Goal: Task Accomplishment & Management: Manage account settings

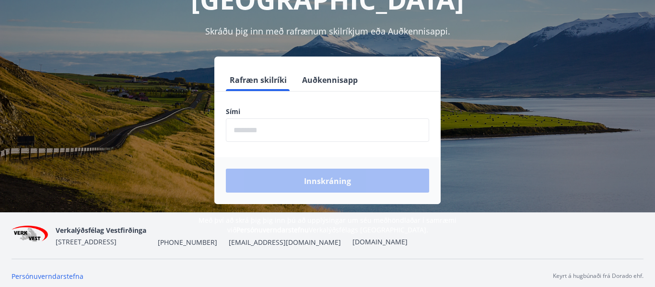
scroll to position [115, 0]
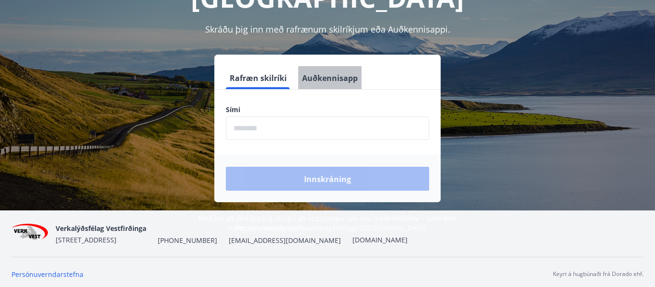
click at [337, 73] on font "Auðkennisapp" at bounding box center [330, 78] width 56 height 11
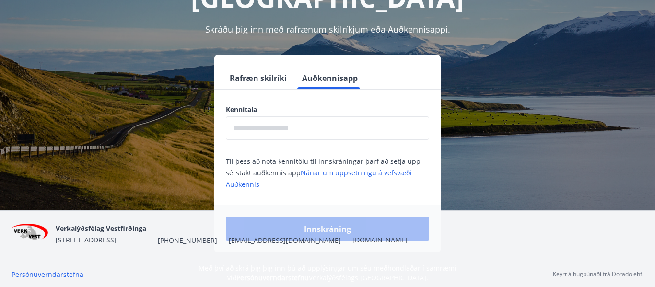
click at [284, 116] on input "text" at bounding box center [327, 127] width 203 height 23
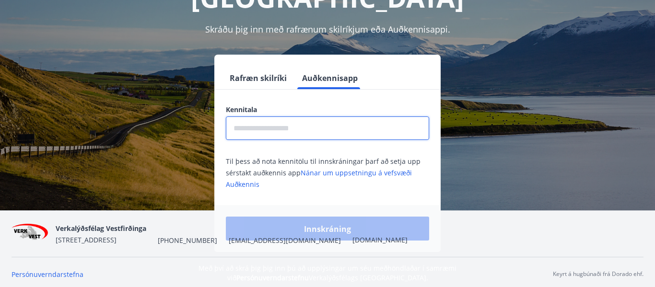
type input "**********"
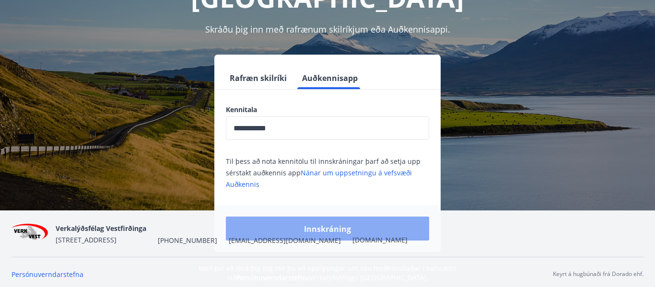
click at [333, 224] on font "Innskráning" at bounding box center [327, 229] width 47 height 11
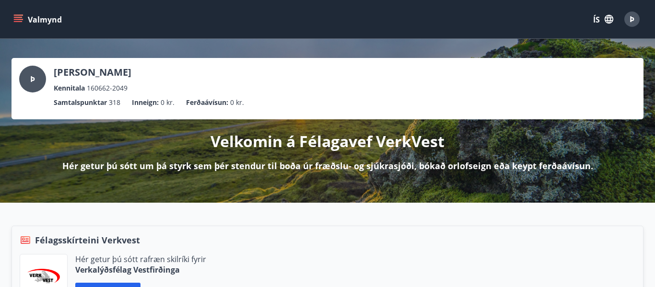
click at [17, 17] on icon "matseðill" at bounding box center [18, 17] width 9 height 1
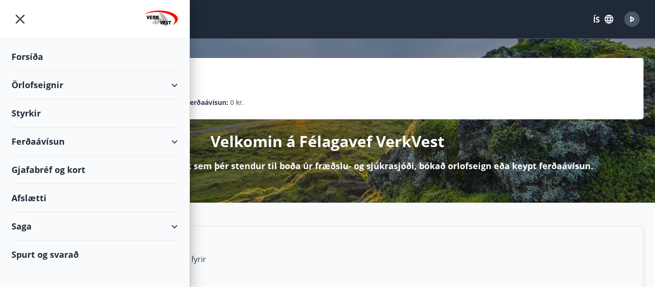
click at [39, 143] on font "Ferðaávísun" at bounding box center [38, 142] width 53 height 12
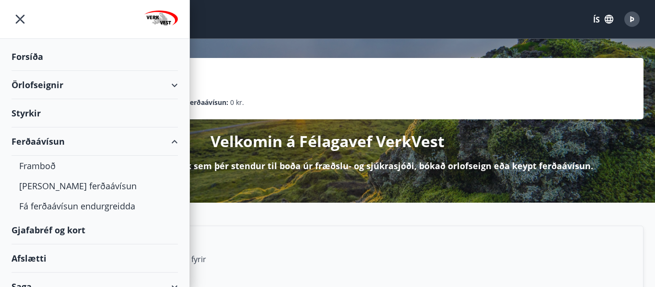
click at [39, 143] on font "Ferðaávísun" at bounding box center [38, 142] width 53 height 12
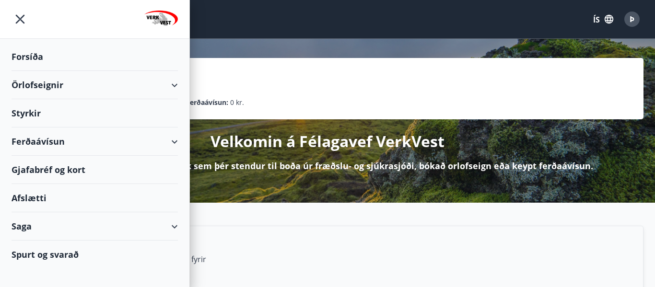
click at [39, 143] on font "Ferðaávísun" at bounding box center [38, 142] width 53 height 12
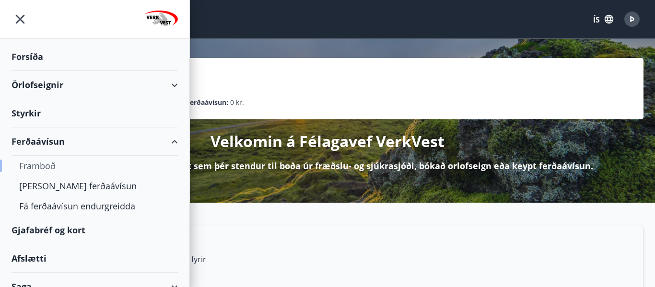
click at [41, 164] on font "Framboð" at bounding box center [37, 166] width 36 height 12
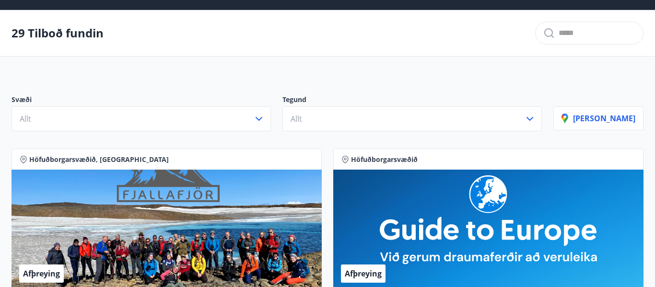
scroll to position [27, 0]
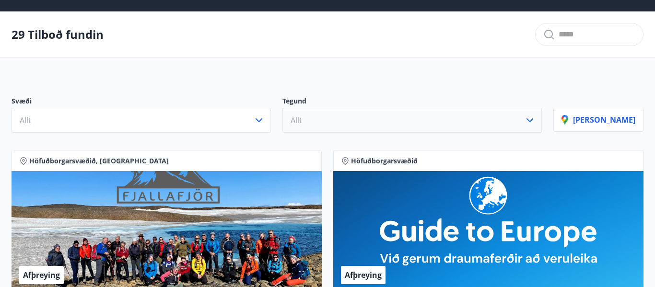
click at [535, 122] on icon "button" at bounding box center [530, 121] width 12 height 12
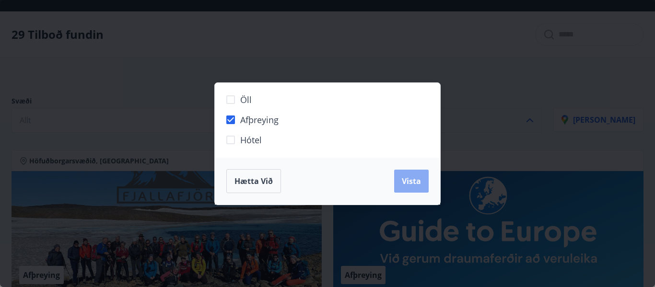
click at [409, 181] on span "Vista" at bounding box center [411, 181] width 19 height 11
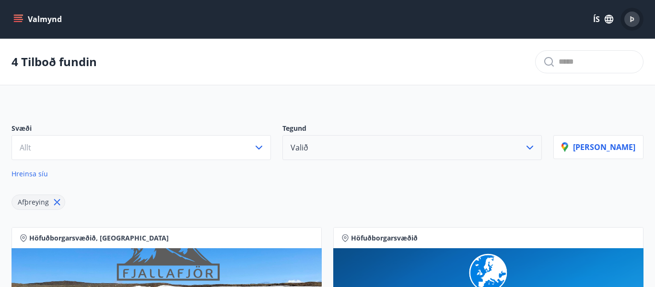
click at [635, 22] on div "Þ" at bounding box center [631, 19] width 15 height 15
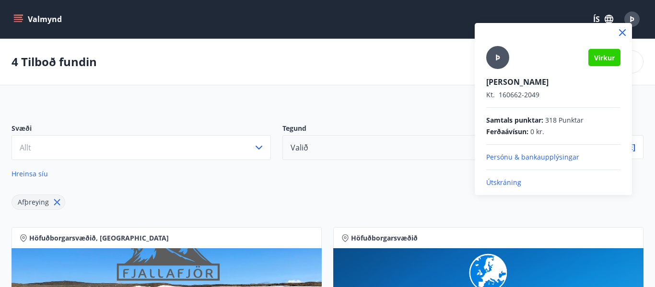
click at [509, 182] on p "Útskráning" at bounding box center [553, 183] width 134 height 10
